Goal: Navigation & Orientation: Find specific page/section

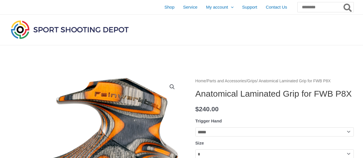
click at [257, 82] on link "Grips" at bounding box center [252, 81] width 9 height 4
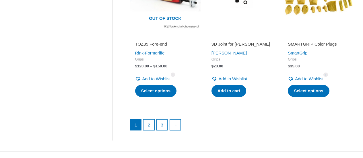
scroll to position [791, 0]
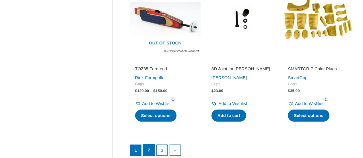
click at [150, 151] on link "2" at bounding box center [149, 149] width 11 height 11
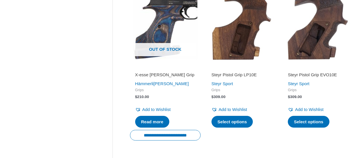
scroll to position [819, 0]
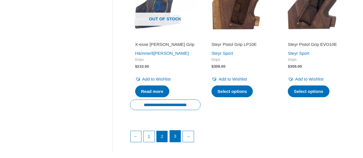
click at [180, 133] on link "3" at bounding box center [175, 136] width 11 height 11
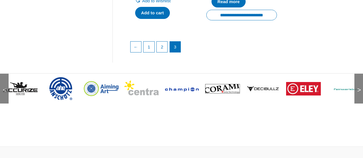
scroll to position [431, 0]
